Goal: Check status

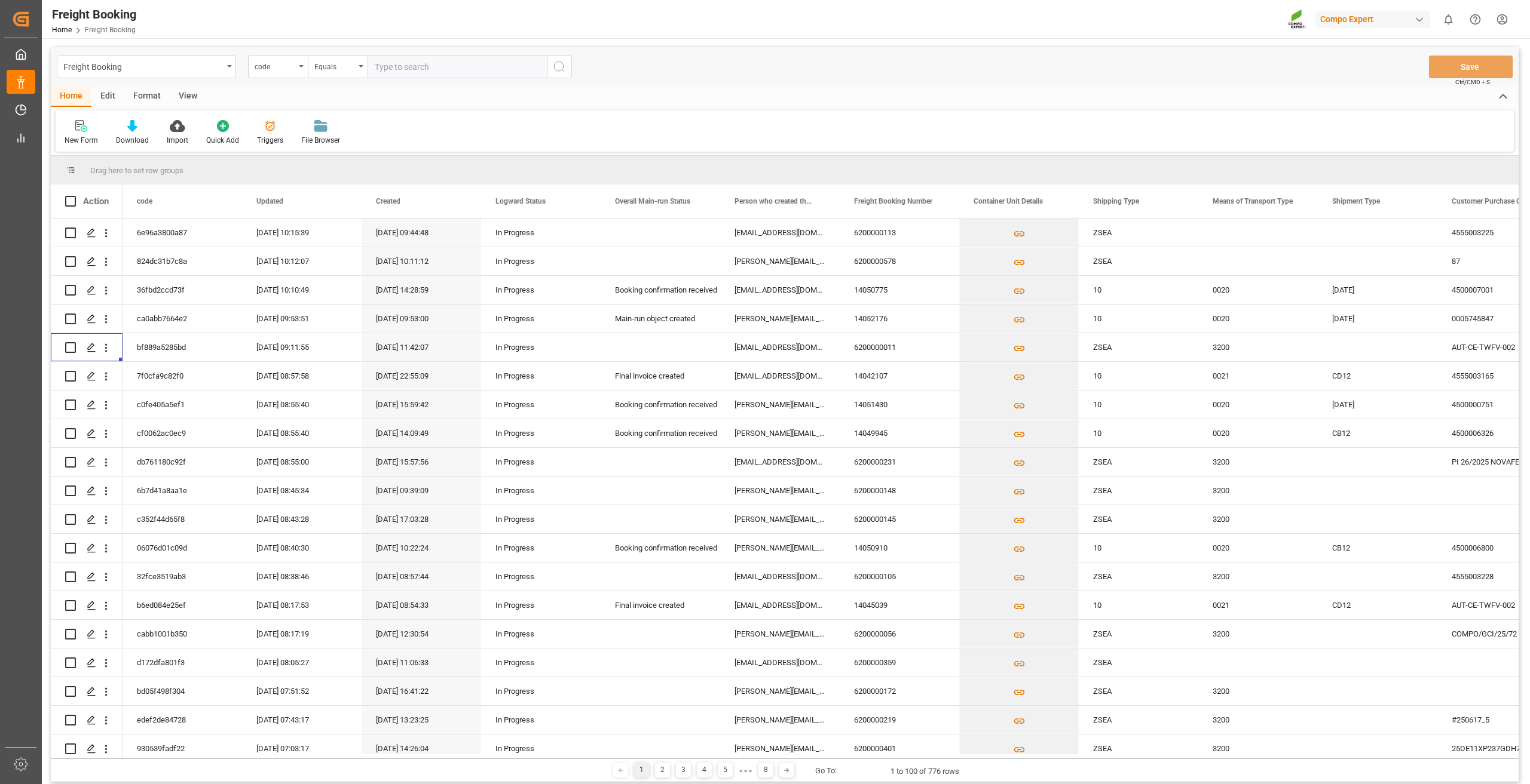
click at [268, 133] on div "Triggers" at bounding box center [270, 133] width 44 height 27
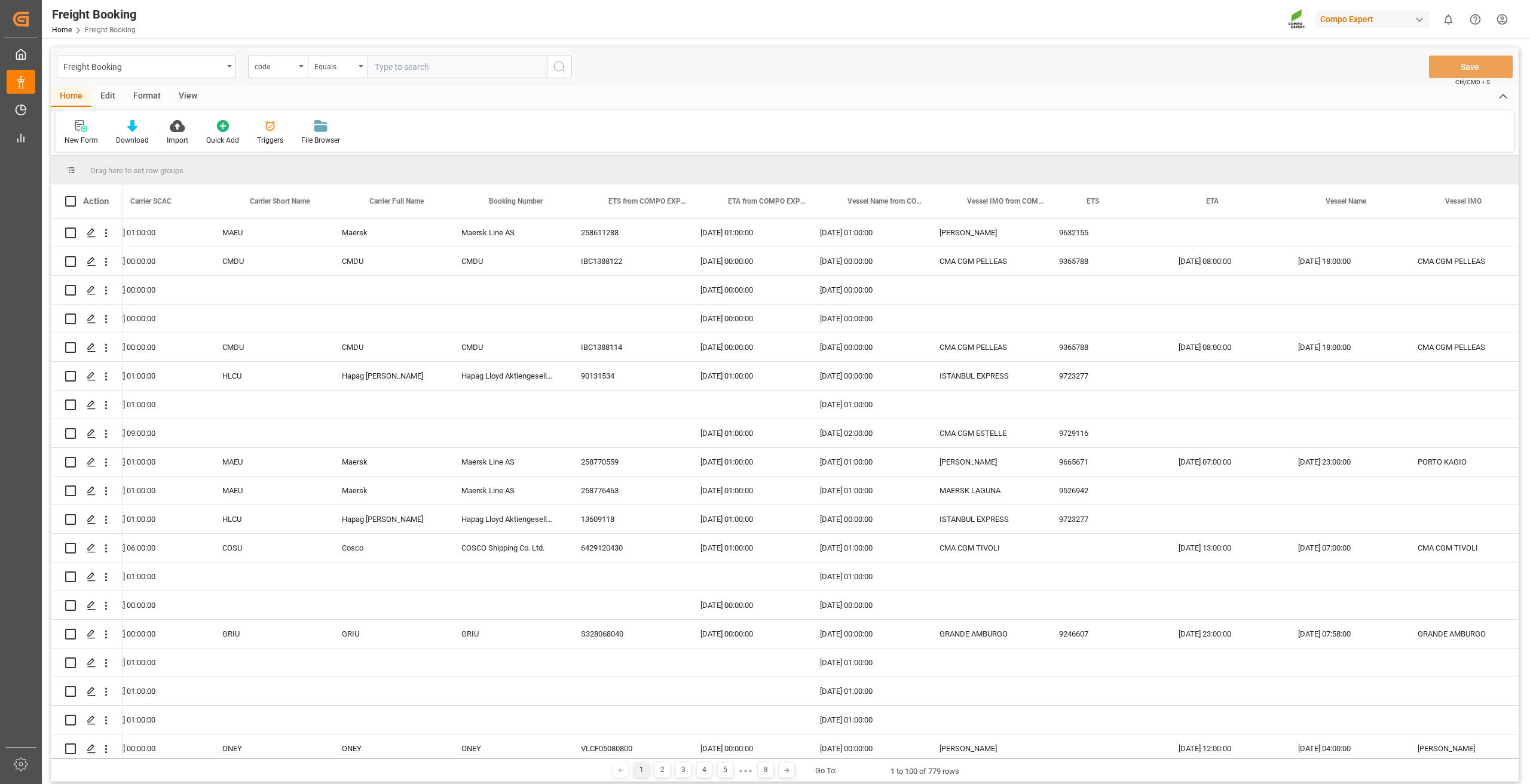
scroll to position [0, 3074]
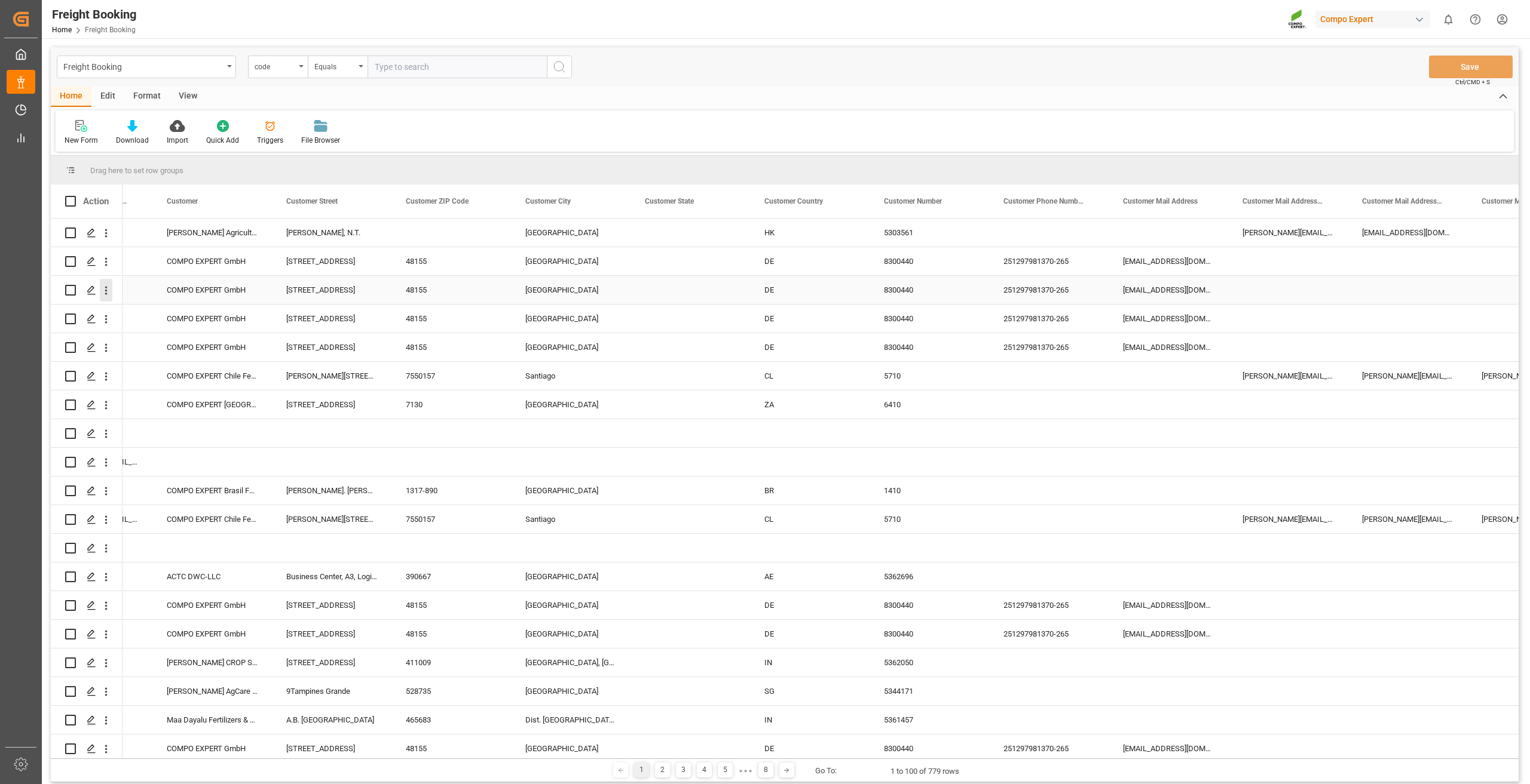
click at [107, 290] on icon "open menu" at bounding box center [105, 290] width 12 height 12
click at [125, 308] on div "Open in new tab" at bounding box center [174, 316] width 148 height 25
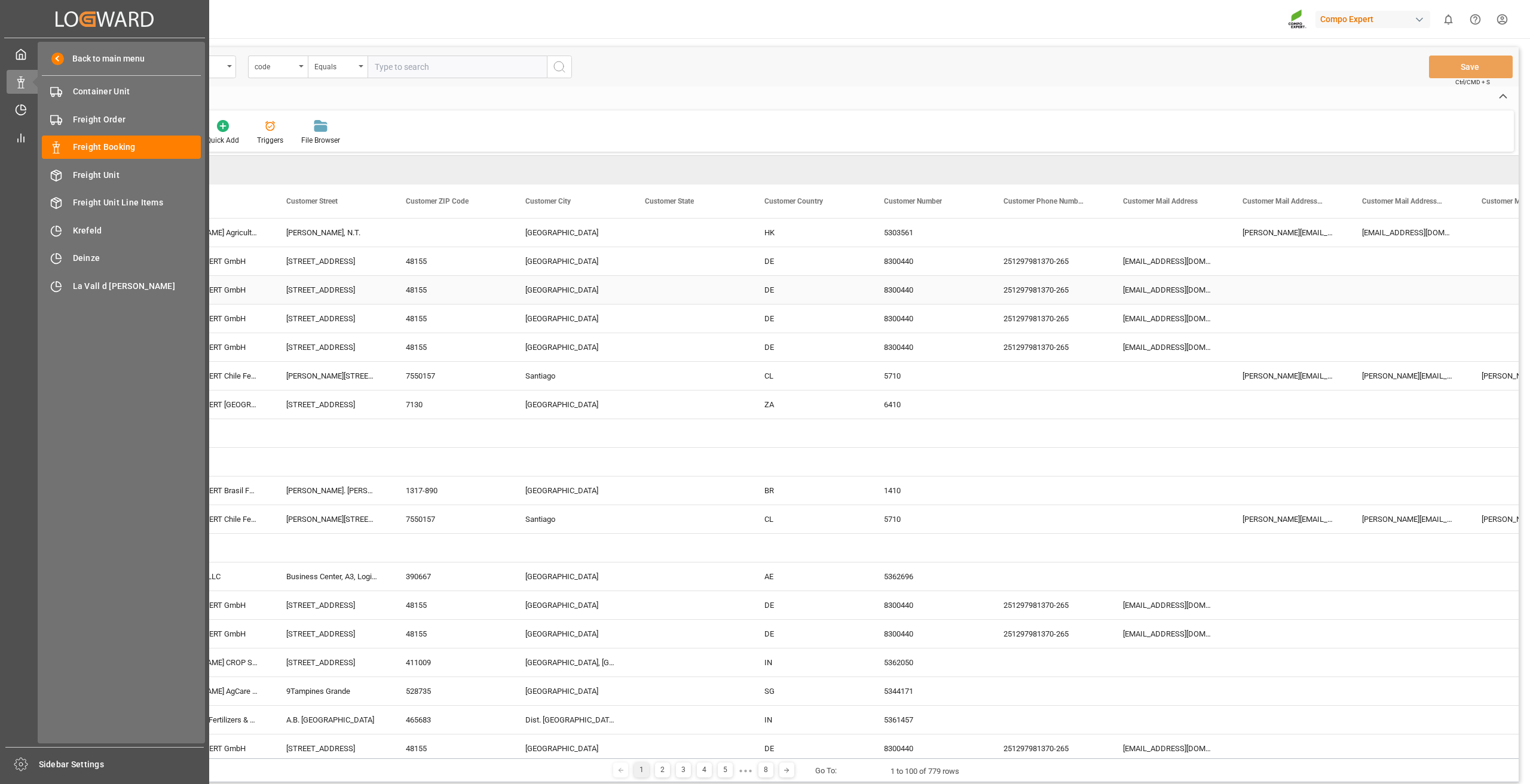
click at [15, 20] on div "Created by potrace 1.15, written by Peter Selinger 2001-2017 Created by potrace…" at bounding box center [104, 18] width 201 height 37
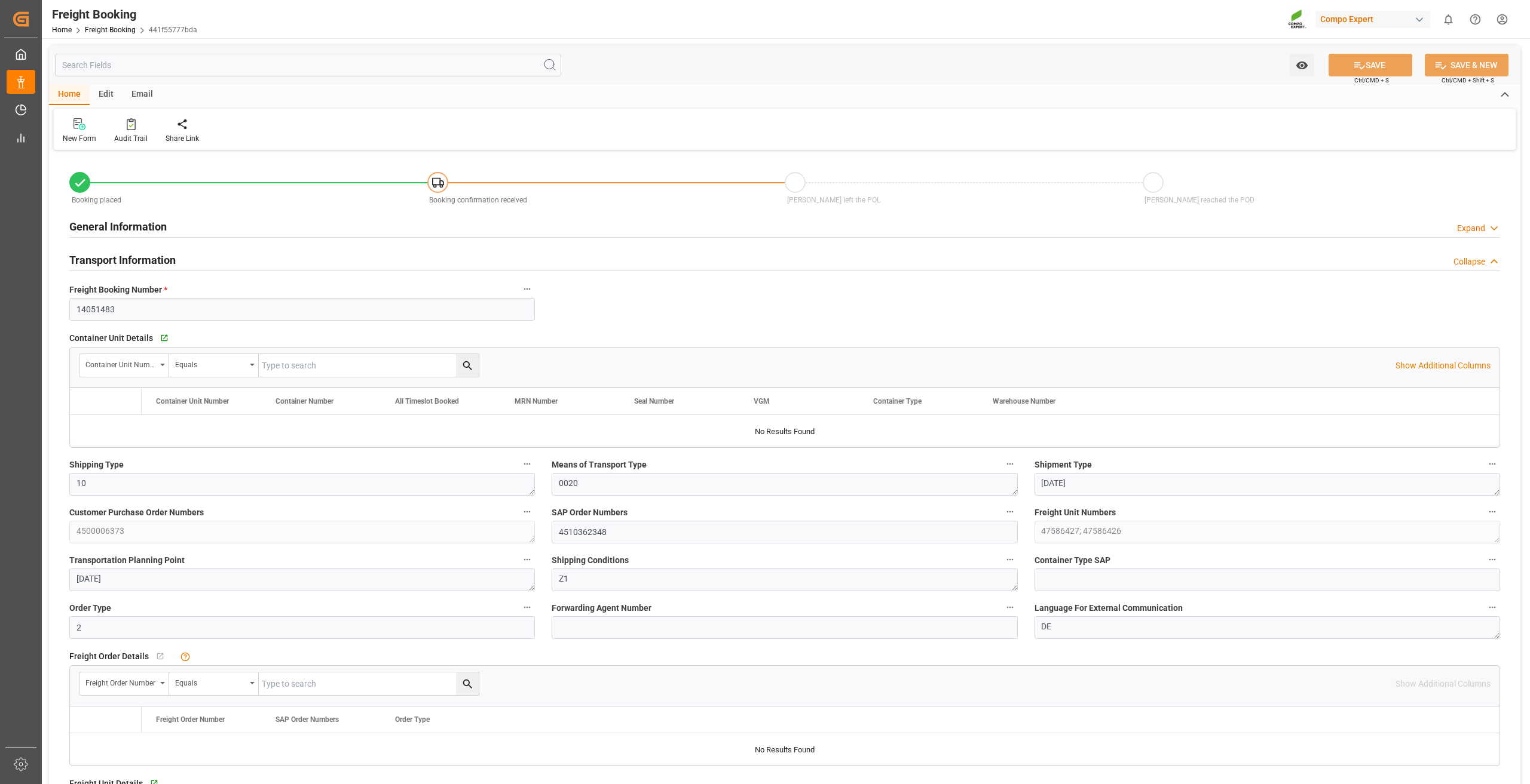
type input "ESVLC"
type input "TRMER"
type input "30"
type input "31620"
type input "[DATE] 00:00"
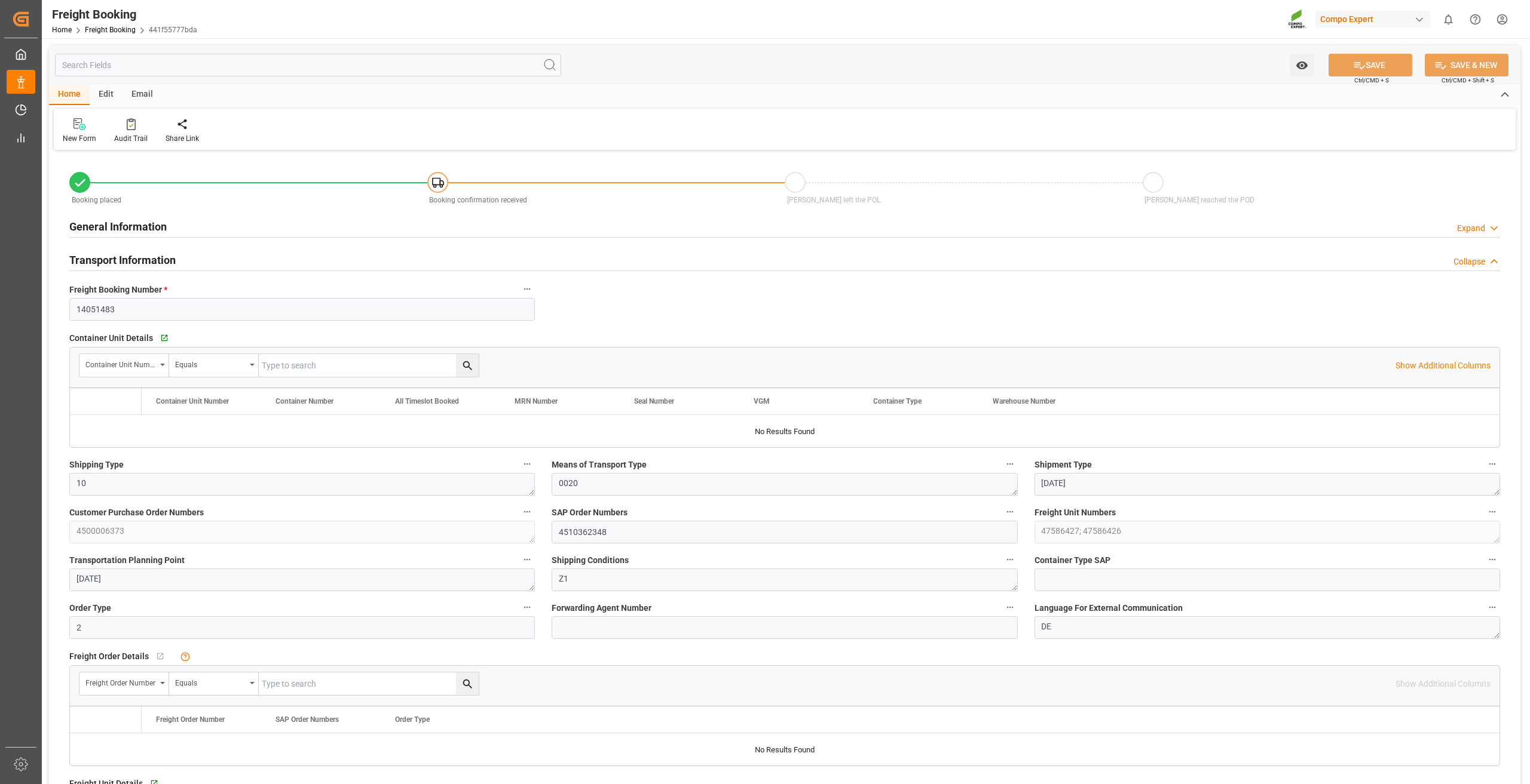
type input "[DATE] 00:00"
type input "21.09.2025 00:00"
type input "26.08.2025 15:17"
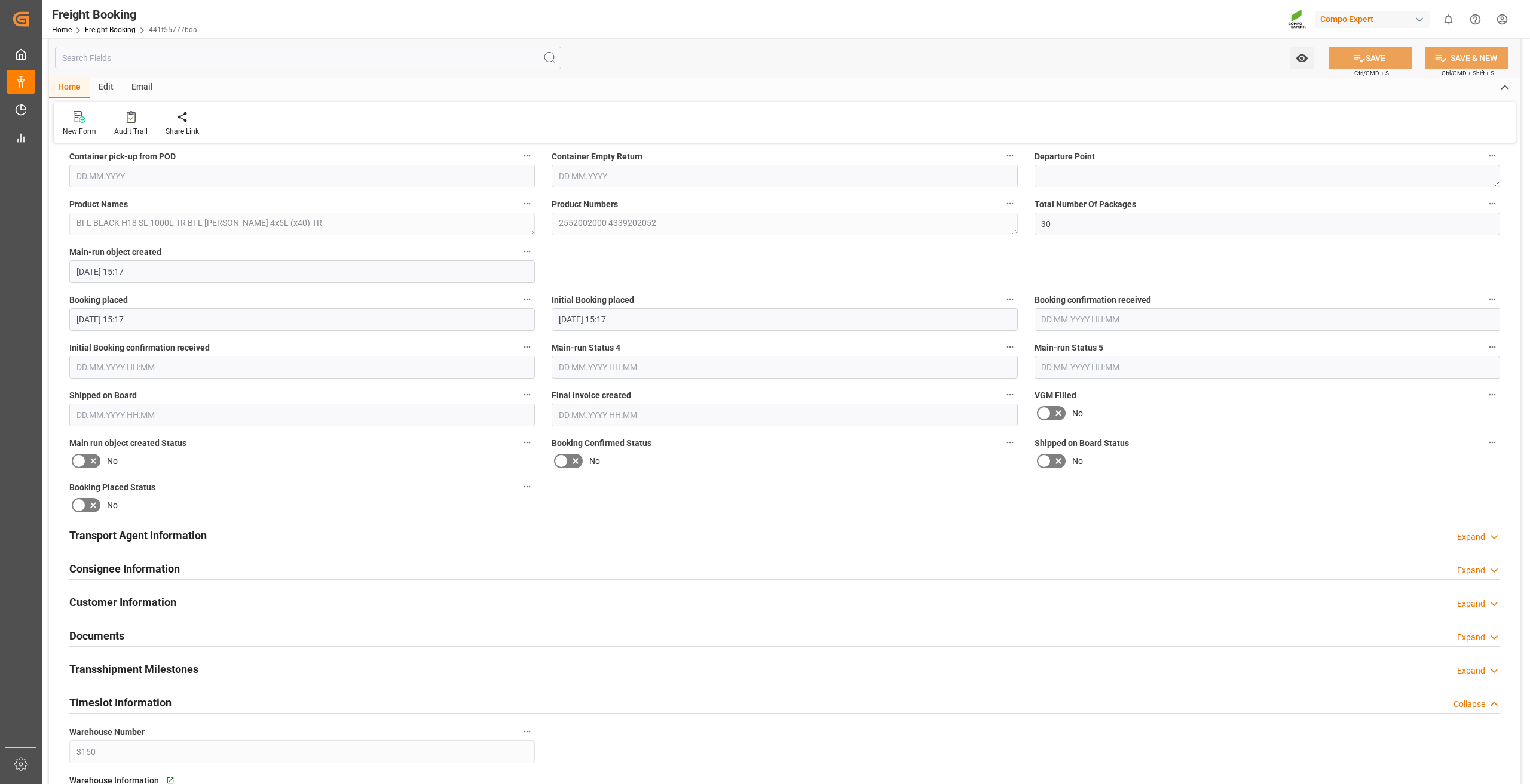
scroll to position [1254, 0]
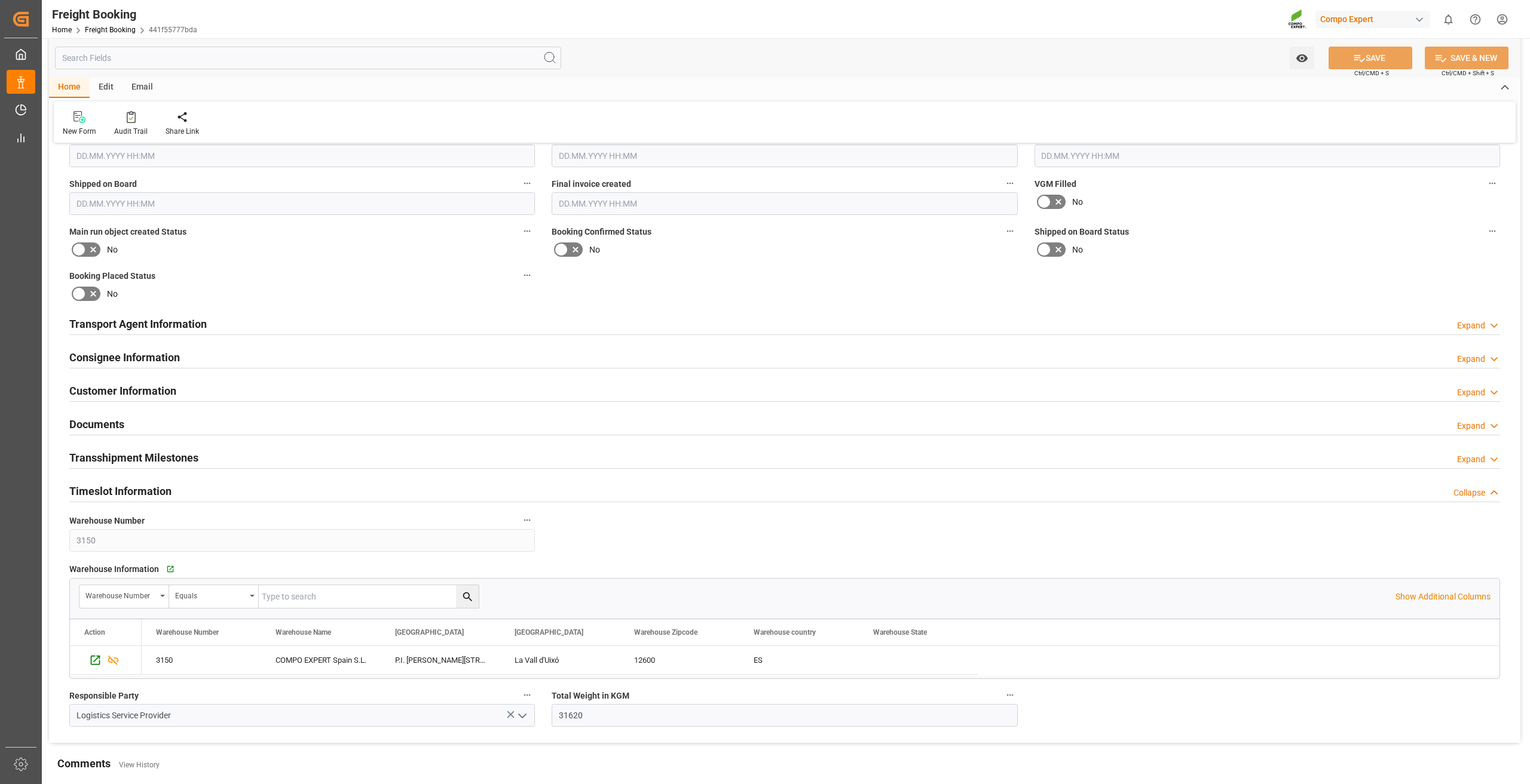
click at [143, 386] on h2 "Customer Information" at bounding box center [123, 390] width 107 height 16
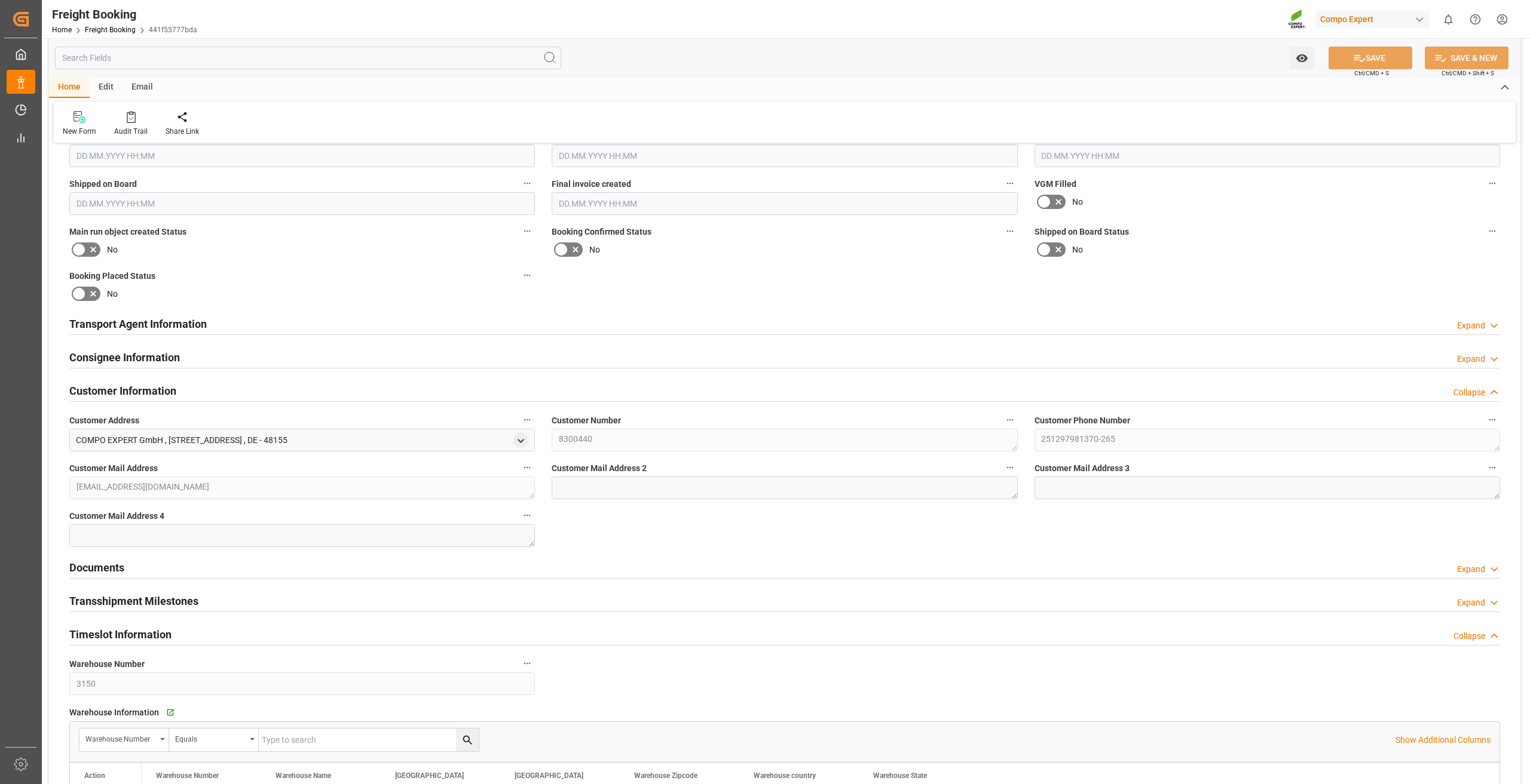
click at [176, 356] on h2 "Consignee Information" at bounding box center [124, 357] width 110 height 16
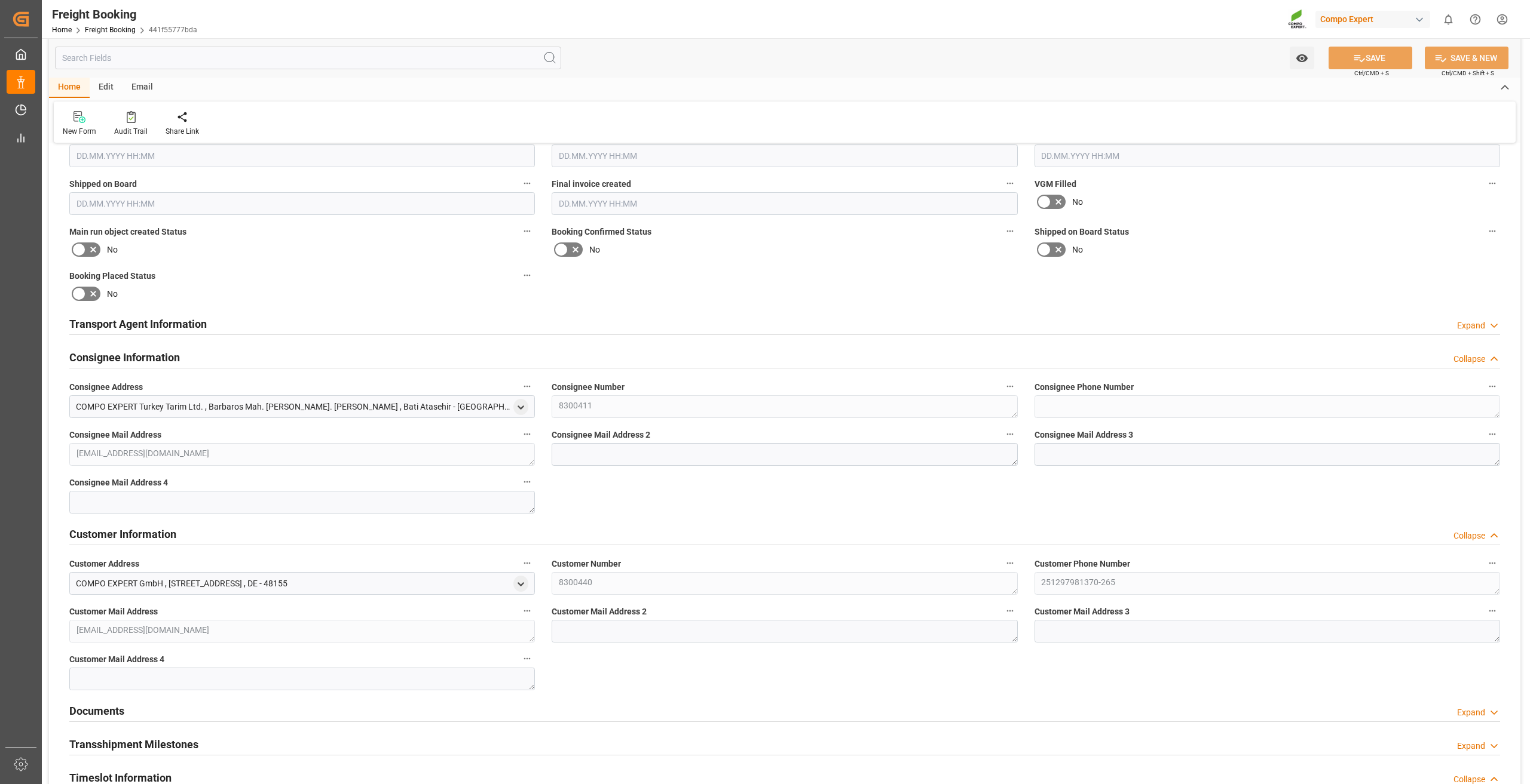
click at [68, 455] on div "Consignee Mail Address sevval.sahin@compo-expert.com" at bounding box center [303, 446] width 483 height 48
click at [140, 431] on span "Consignee Mail Address" at bounding box center [115, 434] width 92 height 12
click at [519, 431] on button "Consignee Mail Address" at bounding box center [527, 434] width 16 height 16
click at [617, 497] on div at bounding box center [765, 392] width 1530 height 784
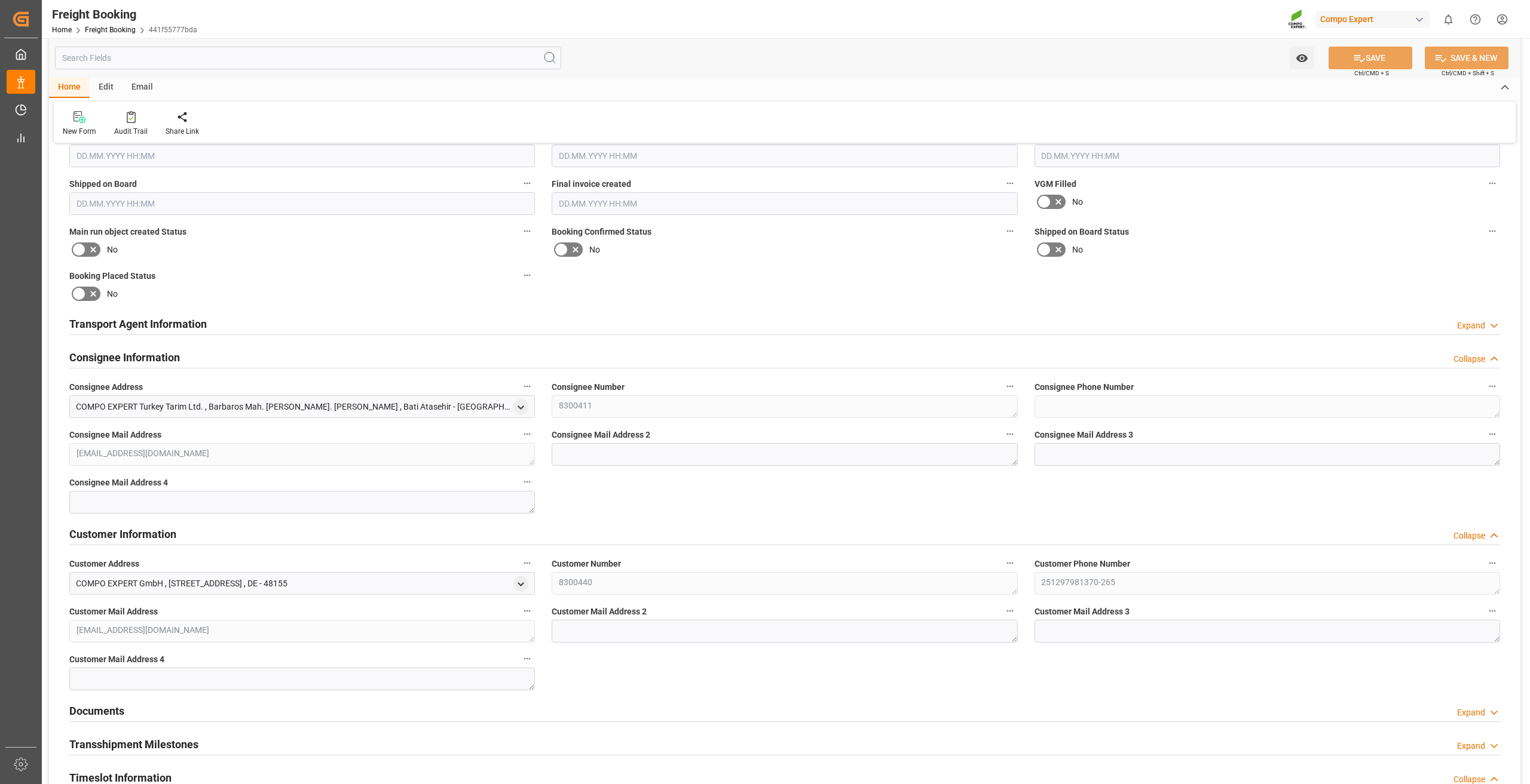
click at [67, 643] on div "Customer Mail Address invoice@compo-expert.com" at bounding box center [303, 623] width 483 height 48
drag, startPoint x: 158, startPoint y: 612, endPoint x: 70, endPoint y: 615, distance: 88.1
click at [70, 615] on label "Customer Mail Address" at bounding box center [302, 612] width 465 height 17
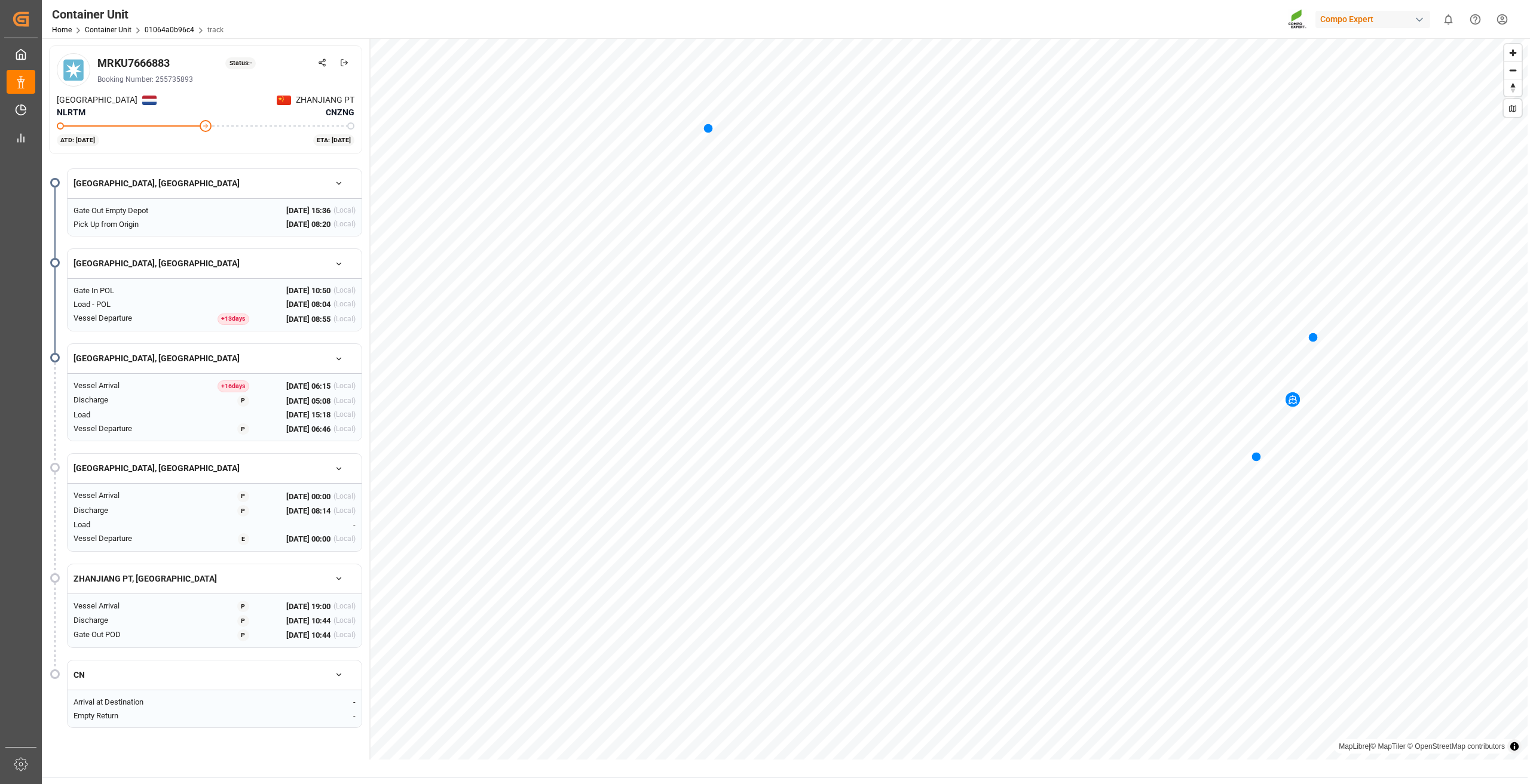
click at [335, 180] on icon "button" at bounding box center [339, 183] width 8 height 8
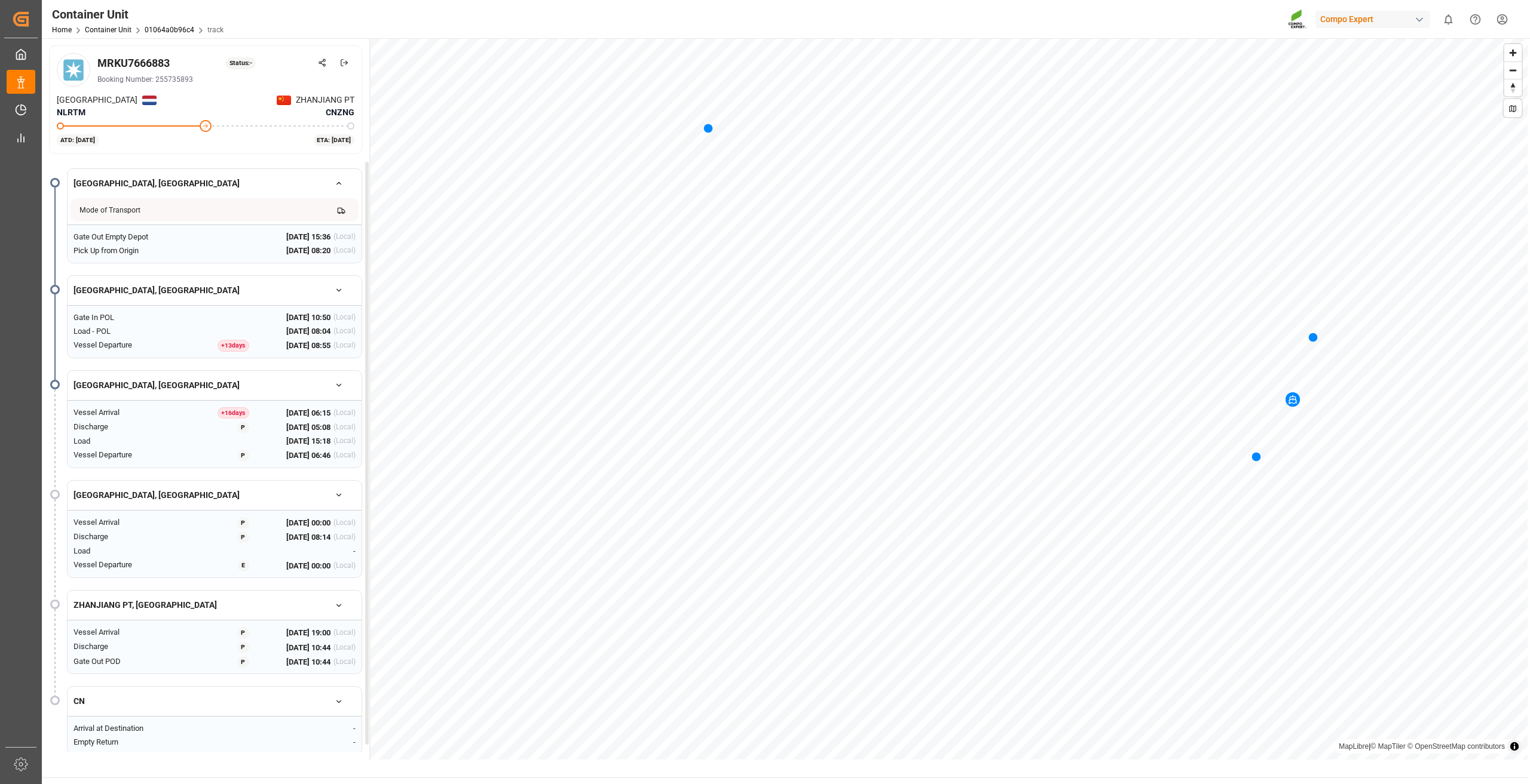
click at [335, 180] on icon "button" at bounding box center [339, 183] width 8 height 8
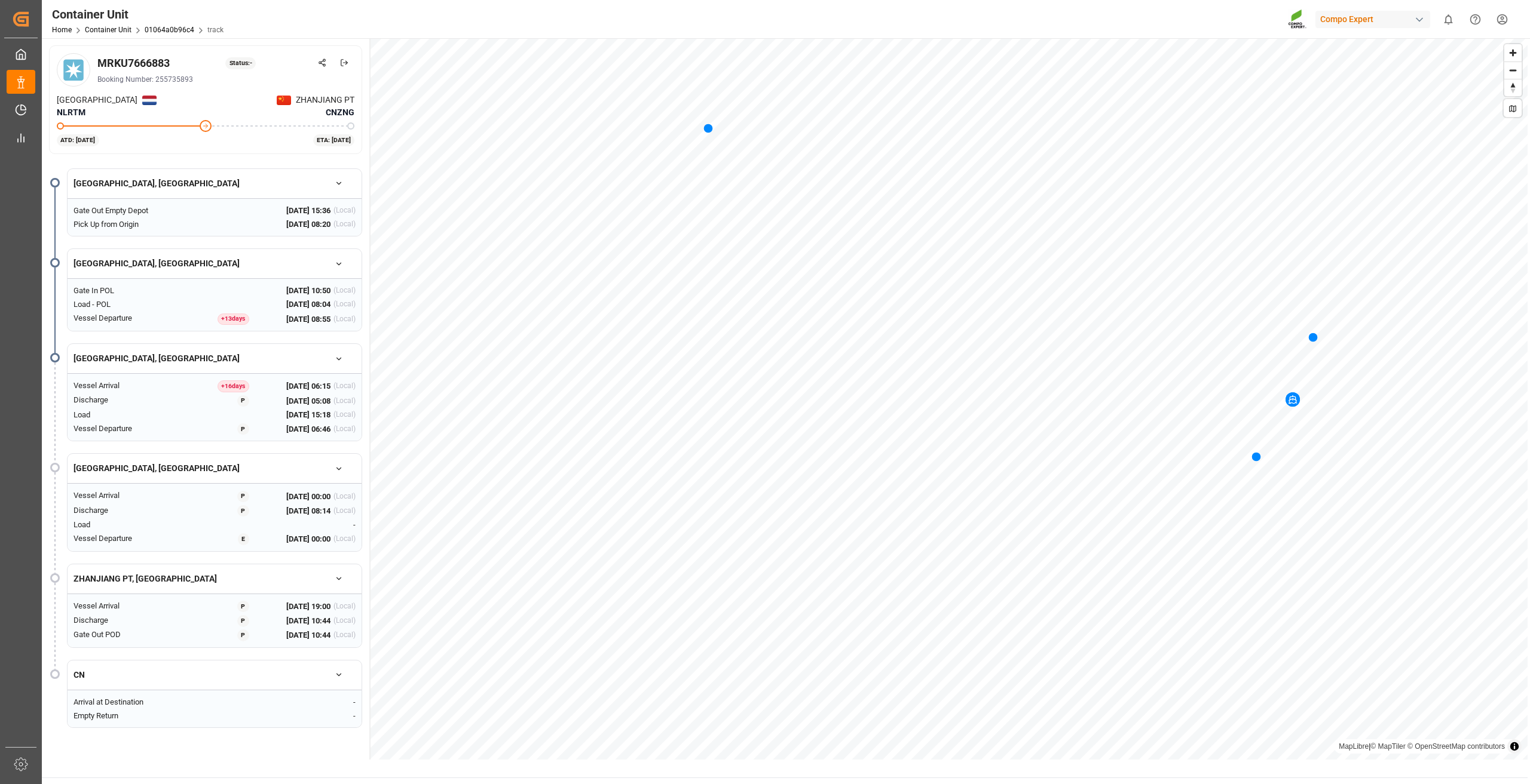
click at [333, 263] on button "button" at bounding box center [338, 264] width 33 height 21
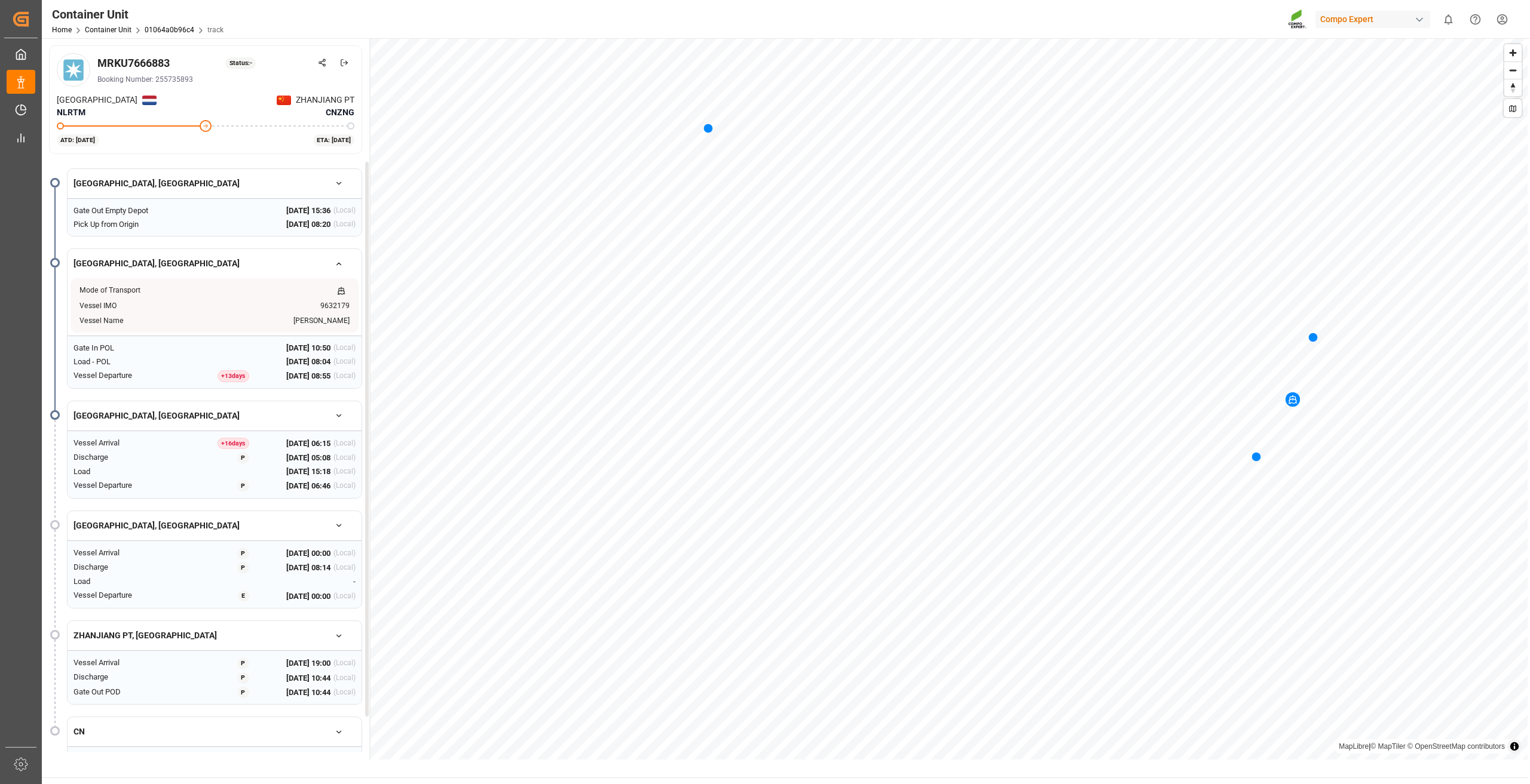
click at [333, 263] on button "button" at bounding box center [338, 264] width 33 height 21
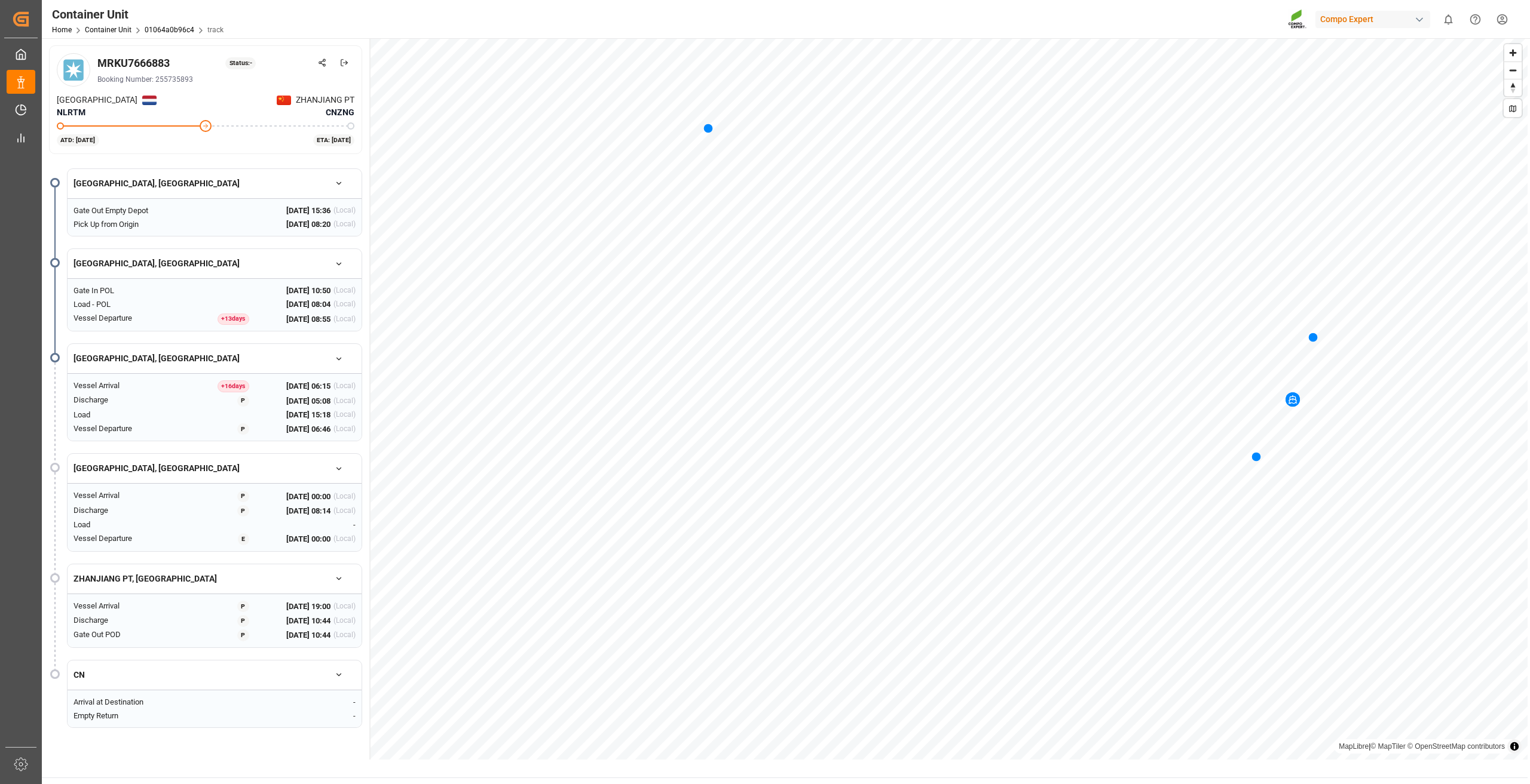
click at [337, 356] on icon "button" at bounding box center [339, 359] width 8 height 8
